Goal: Navigation & Orientation: Find specific page/section

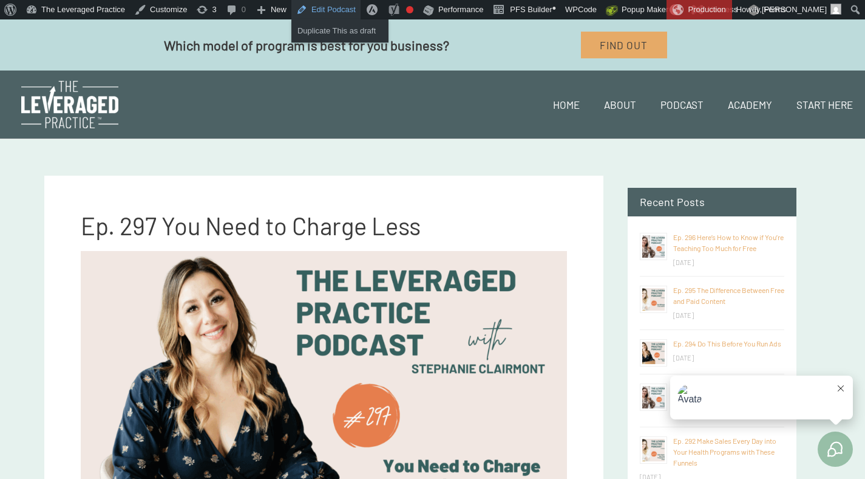
click at [337, 10] on link "Edit Podcast" at bounding box center [325, 9] width 69 height 19
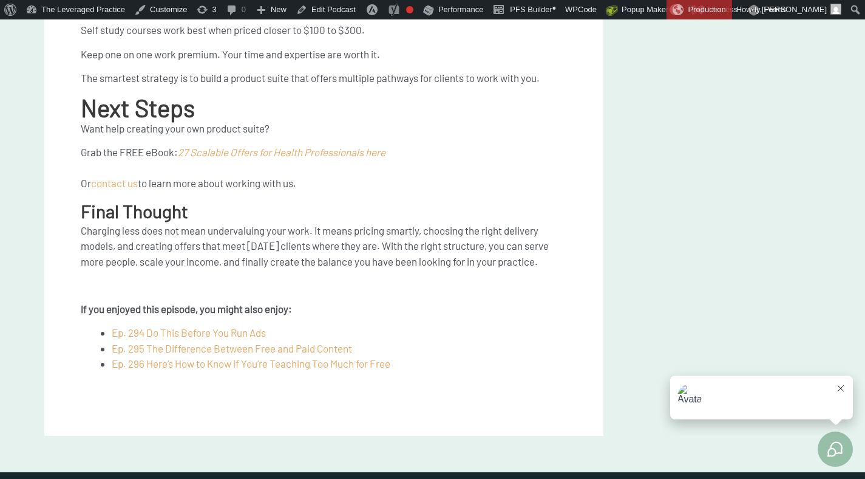
scroll to position [2355, 0]
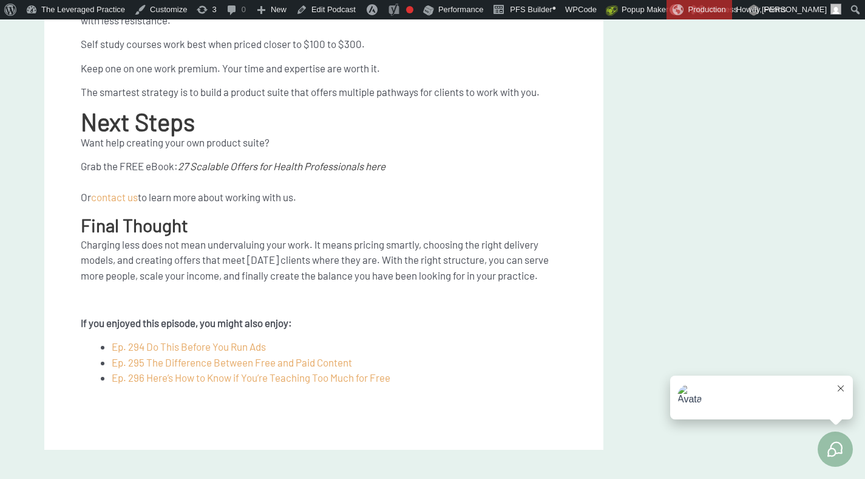
click at [240, 165] on span "27 Scalable Offers for Health Professionals here" at bounding box center [282, 166] width 208 height 12
click at [133, 194] on span "contact us" at bounding box center [114, 197] width 47 height 12
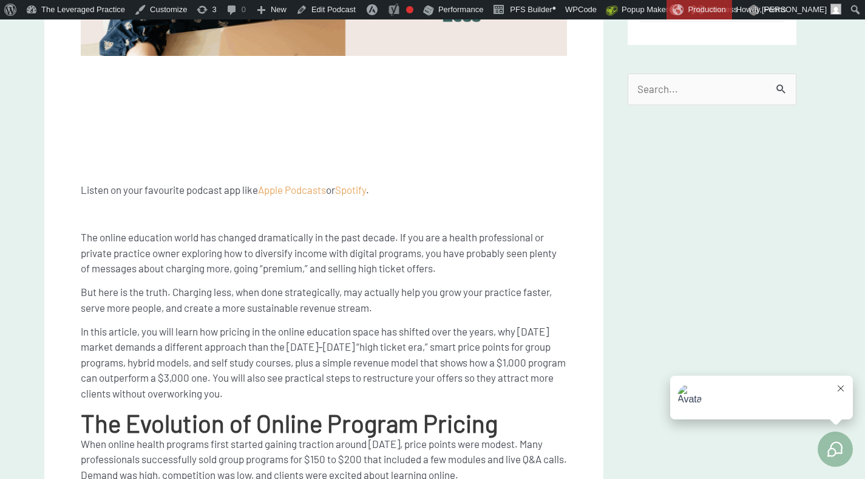
scroll to position [0, 0]
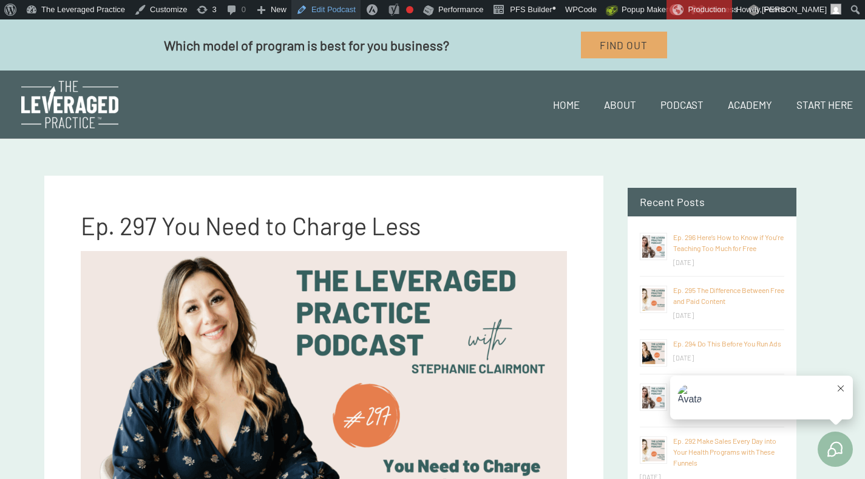
click at [337, 9] on link "Edit Podcast" at bounding box center [325, 9] width 69 height 19
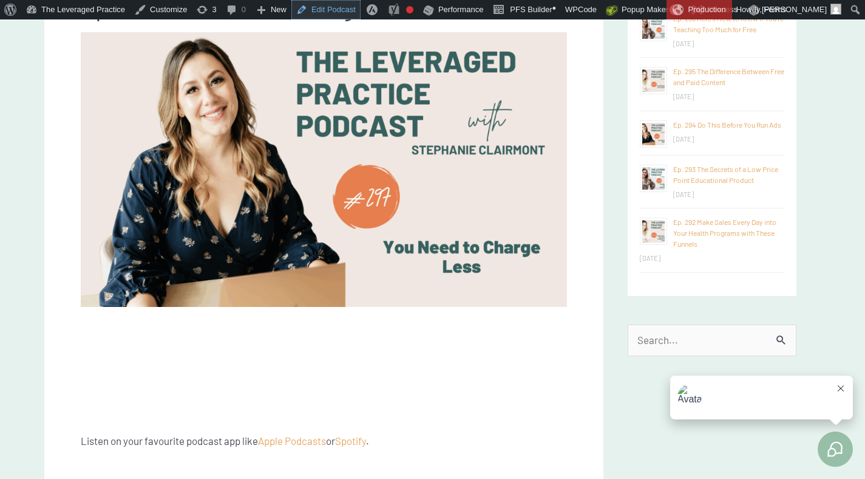
scroll to position [225, 0]
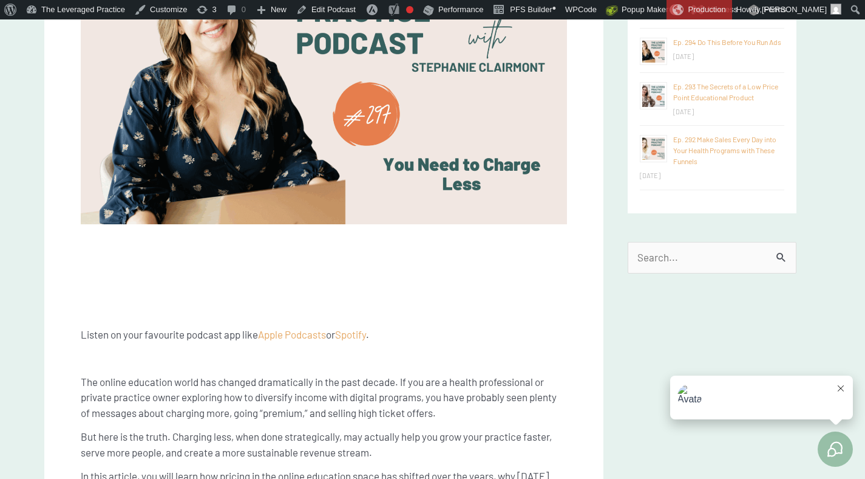
scroll to position [415, 0]
